Goal: Check status

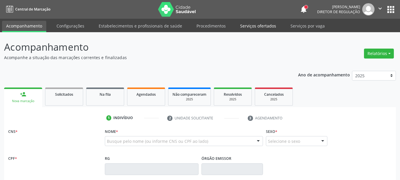
click at [258, 28] on link "Serviços ofertados" at bounding box center [258, 26] width 44 height 10
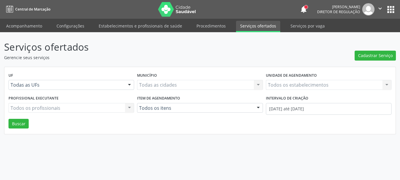
click at [258, 28] on link "Serviços ofertados" at bounding box center [258, 26] width 44 height 11
click at [281, 89] on div "Todos os estabelecimentos Todos os estabelecimentos Nenhum resultado encontrado…" at bounding box center [329, 85] width 126 height 10
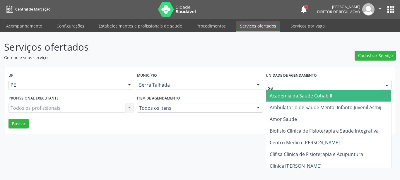
type input "sao"
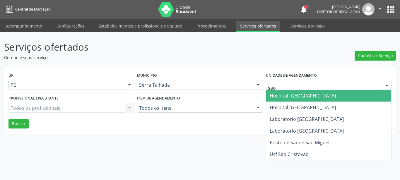
click at [280, 97] on span "Hospital [GEOGRAPHIC_DATA]" at bounding box center [303, 96] width 66 height 6
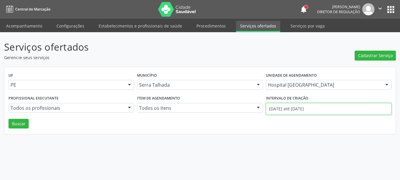
click at [310, 112] on input "[DATE] até [DATE]" at bounding box center [329, 109] width 126 height 12
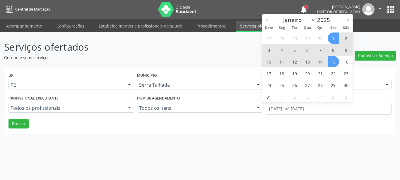
click at [263, 22] on span at bounding box center [268, 19] width 10 height 10
select select "6"
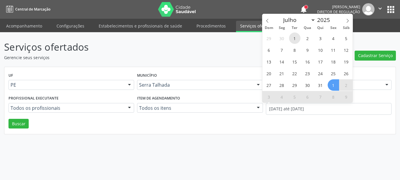
click at [297, 37] on span "1" at bounding box center [294, 38] width 11 height 11
type input "[DATE]"
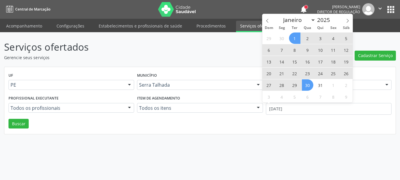
click at [307, 86] on span "30" at bounding box center [307, 84] width 11 height 11
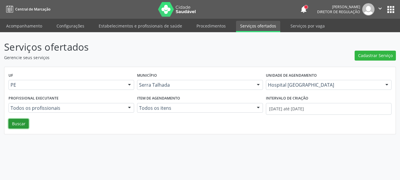
click at [19, 121] on button "Buscar" at bounding box center [18, 124] width 20 height 10
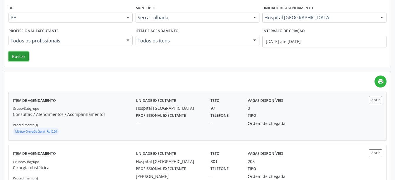
scroll to position [90, 0]
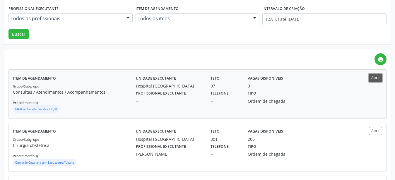
click at [380, 79] on button "Abrir" at bounding box center [375, 78] width 13 height 8
